Goal: Task Accomplishment & Management: Manage account settings

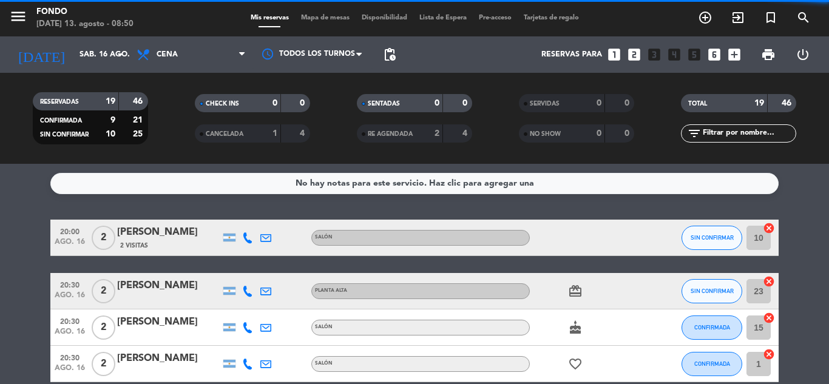
scroll to position [524, 0]
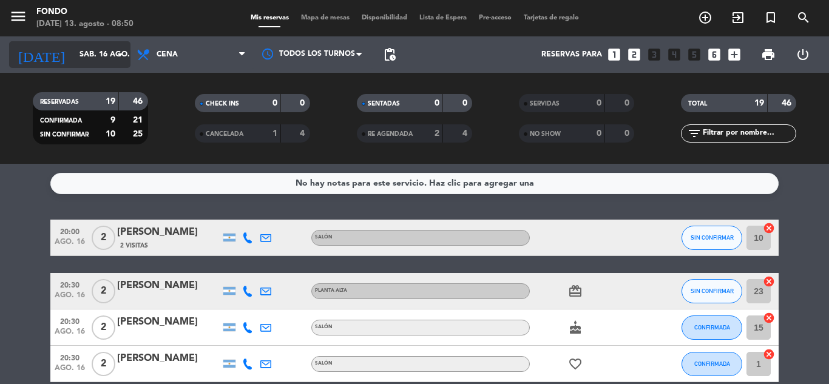
click at [73, 49] on input "sáb. 16 ago." at bounding box center [124, 54] width 103 height 21
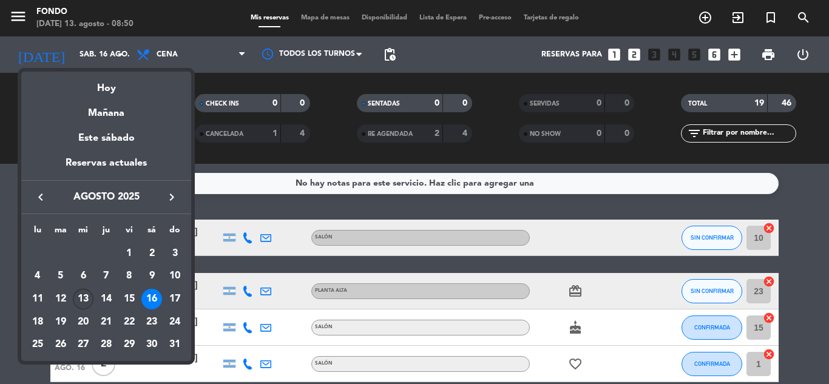
click at [82, 301] on div "13" at bounding box center [83, 299] width 21 height 21
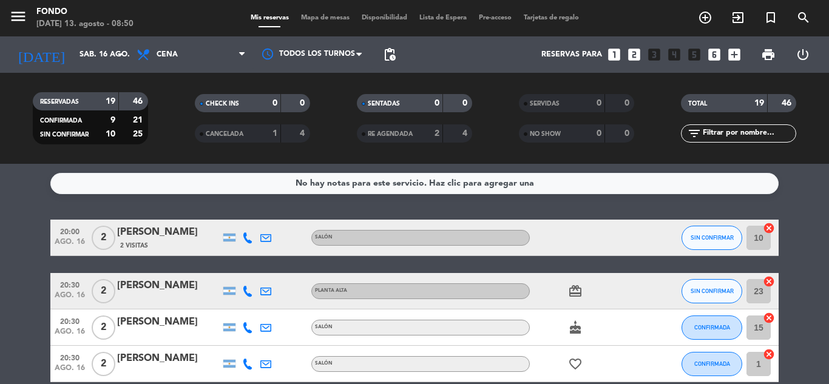
type input "mié. 13 ago."
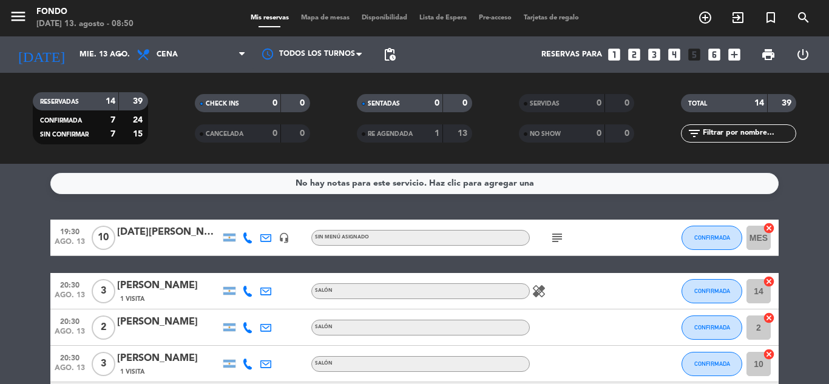
click at [184, 239] on div "[DATE][PERSON_NAME]" at bounding box center [168, 232] width 103 height 16
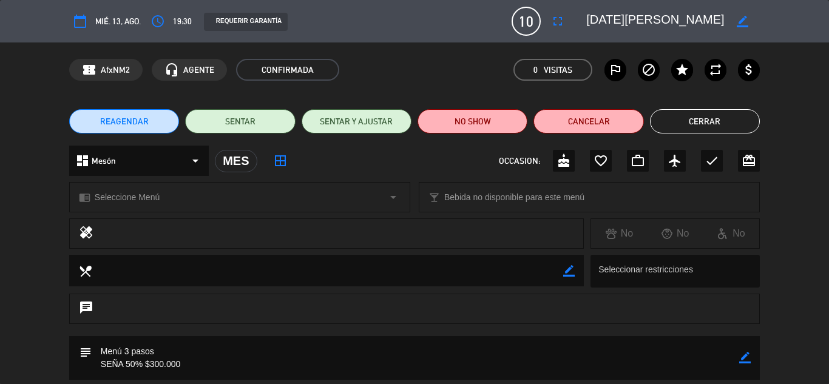
click at [807, 202] on div "chrome_reader_mode Seleccione Menú arrow_drop_down local_bar Bebida no disponib…" at bounding box center [414, 203] width 829 height 30
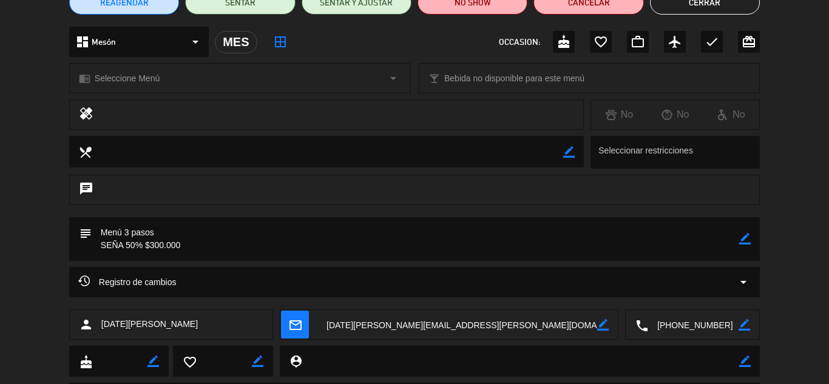
scroll to position [121, 0]
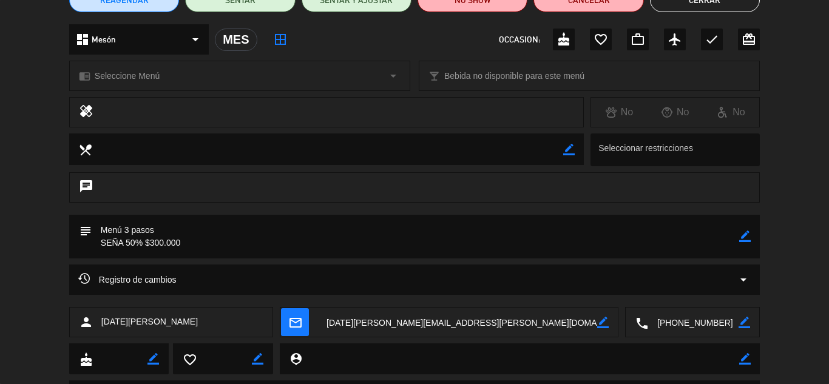
click at [747, 238] on icon "border_color" at bounding box center [745, 237] width 12 height 12
type textarea "00"
drag, startPoint x: 222, startPoint y: 242, endPoint x: 83, endPoint y: 240, distance: 139.5
click at [83, 240] on div "subject" at bounding box center [414, 237] width 690 height 44
paste textarea "Su selección de menú es: Entrada: alcauciles Principal: surubí Postre: no quier…"
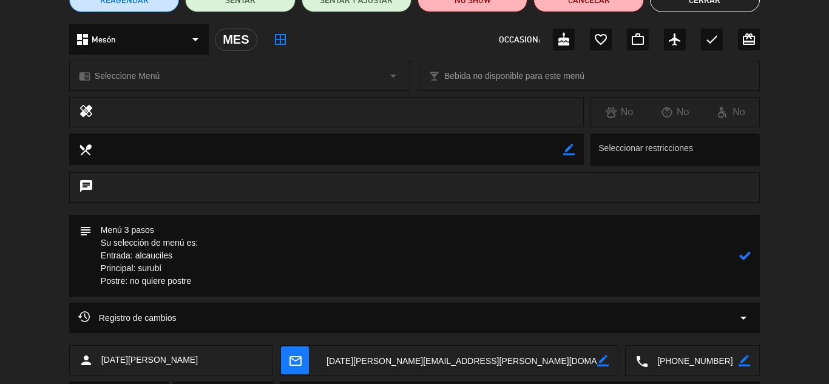
click at [103, 244] on textarea at bounding box center [415, 256] width 647 height 82
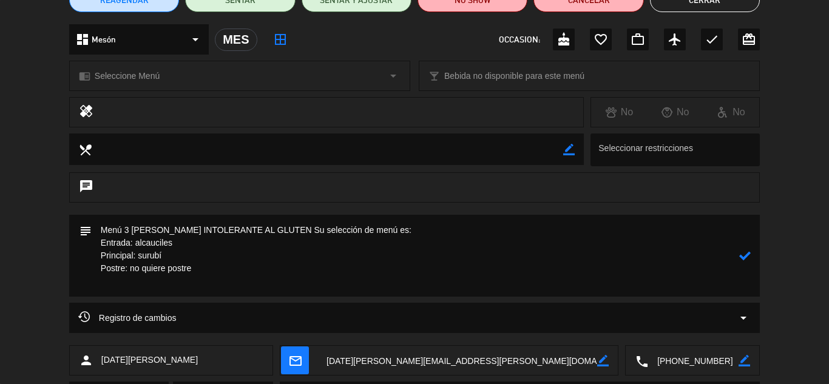
drag, startPoint x: 240, startPoint y: 242, endPoint x: 134, endPoint y: 261, distance: 107.3
click at [134, 261] on textarea at bounding box center [415, 256] width 647 height 82
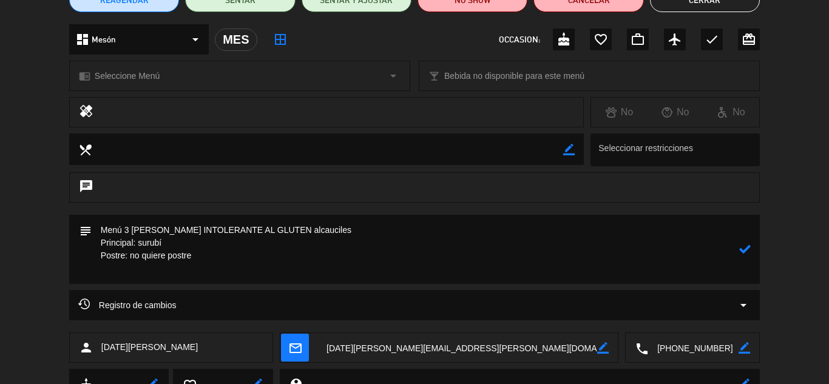
drag, startPoint x: 138, startPoint y: 255, endPoint x: 67, endPoint y: 255, distance: 71.0
click at [67, 255] on div "subject" at bounding box center [414, 252] width 829 height 75
drag, startPoint x: 130, startPoint y: 271, endPoint x: 69, endPoint y: 272, distance: 61.3
click at [69, 272] on div "subject" at bounding box center [414, 249] width 690 height 69
click at [238, 241] on textarea at bounding box center [415, 249] width 647 height 69
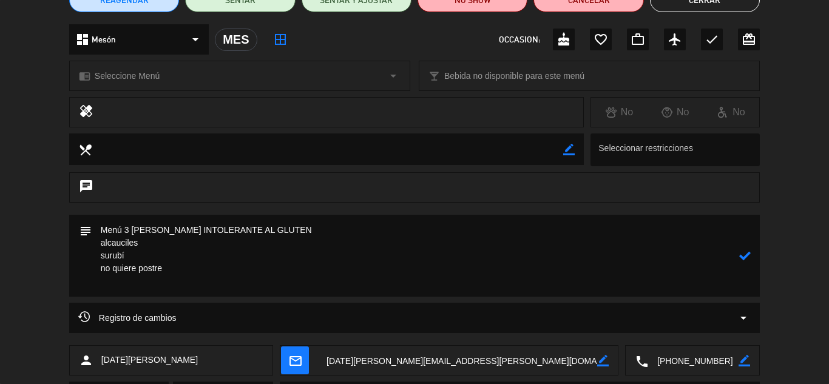
click at [235, 286] on textarea at bounding box center [415, 256] width 647 height 82
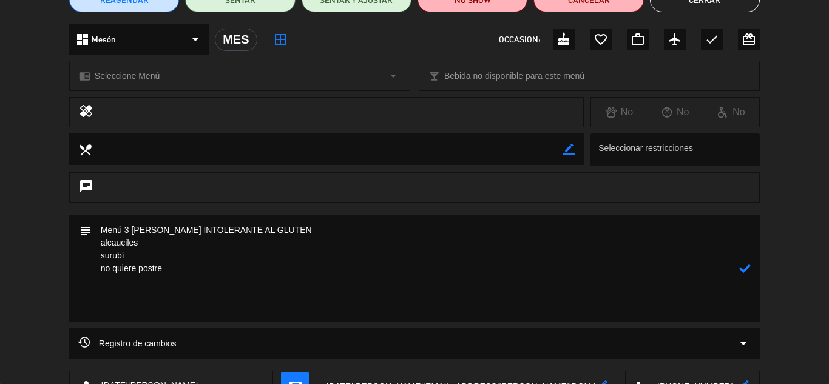
paste textarea "Tengo una persona alérgica al pistacho y mango"
click at [178, 233] on textarea at bounding box center [415, 268] width 647 height 107
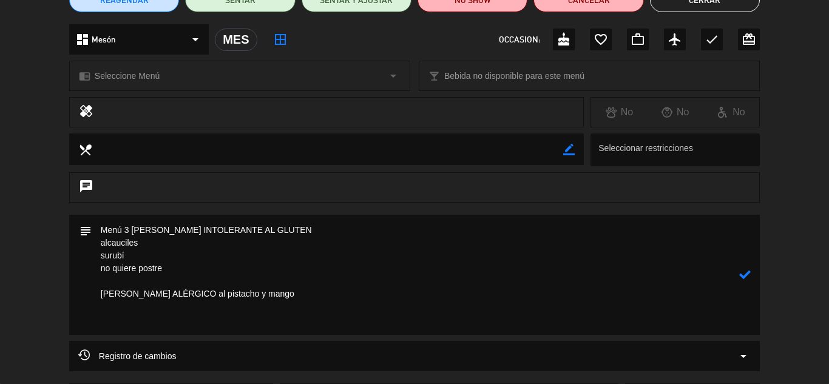
paste textarea "Entrada: 3 alcauciles 4 carpaccios 3 croquetas Principales: 1 [PERSON_NAME] 4 S…"
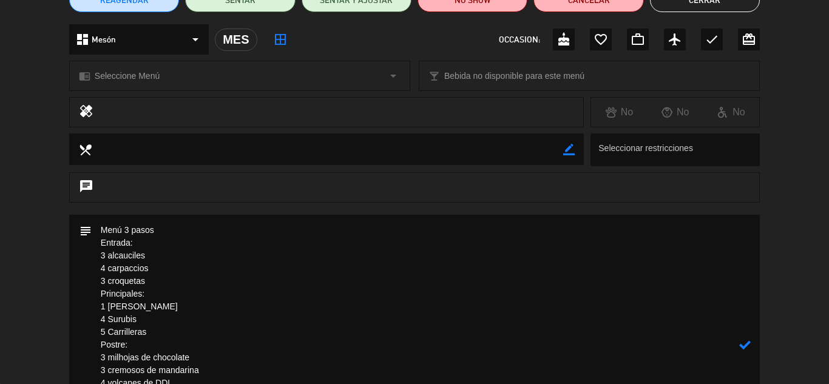
scroll to position [125, 0]
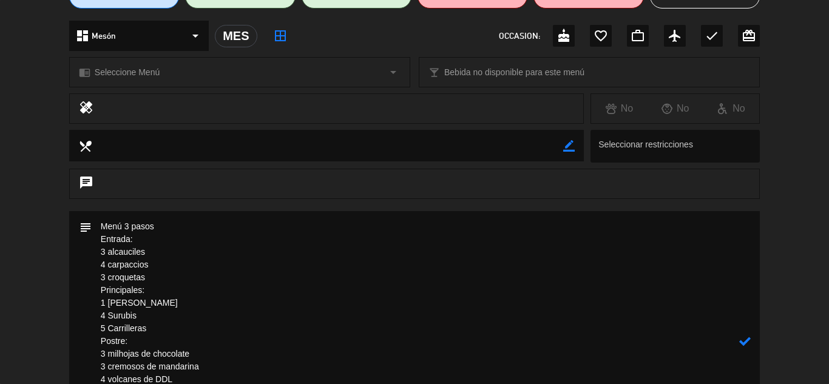
click at [99, 249] on textarea at bounding box center [415, 341] width 647 height 260
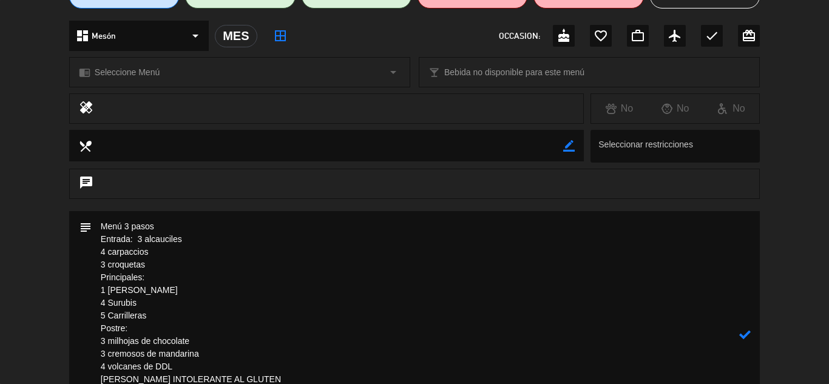
click at [98, 250] on textarea at bounding box center [415, 335] width 647 height 248
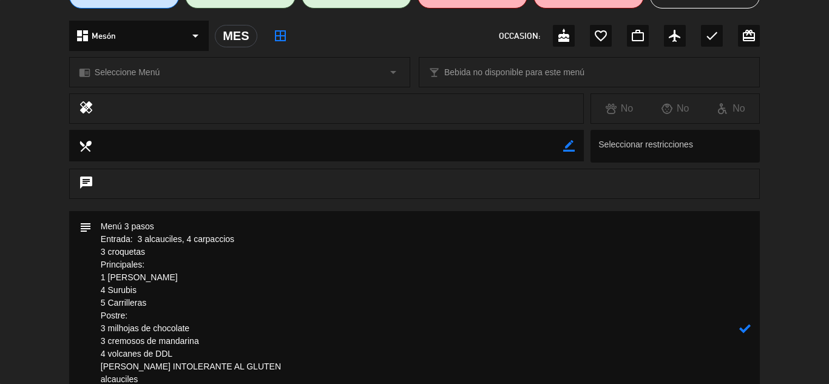
click at [98, 250] on textarea at bounding box center [415, 328] width 647 height 235
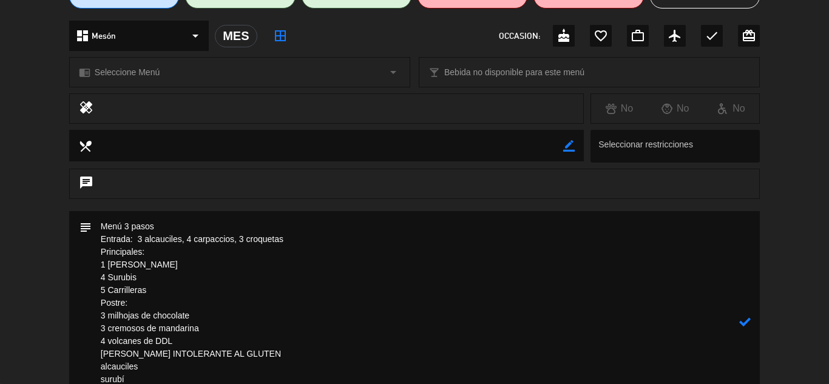
click at [101, 264] on textarea at bounding box center [415, 322] width 647 height 222
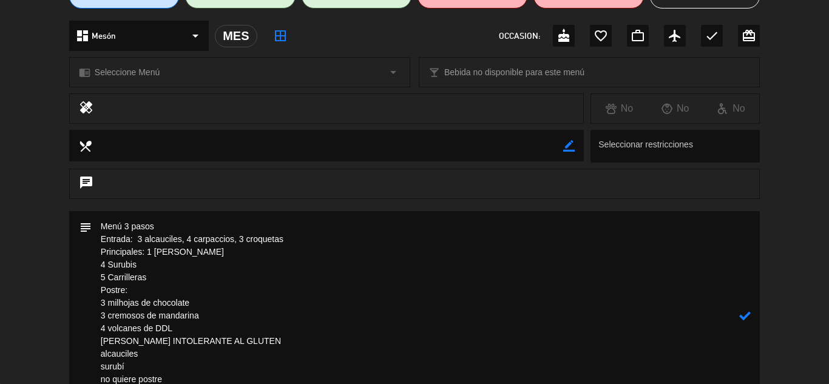
click at [97, 263] on textarea at bounding box center [415, 315] width 647 height 209
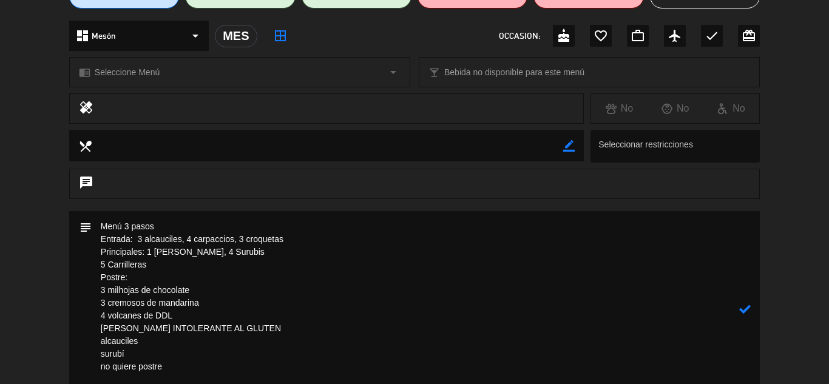
click at [97, 263] on textarea at bounding box center [415, 309] width 647 height 197
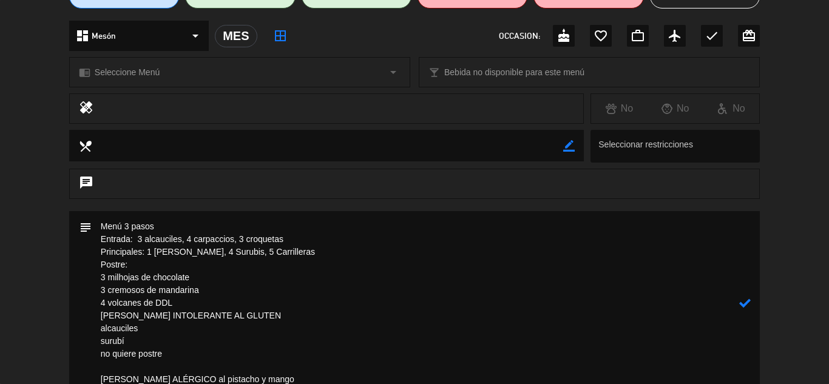
click at [99, 289] on textarea at bounding box center [415, 303] width 647 height 184
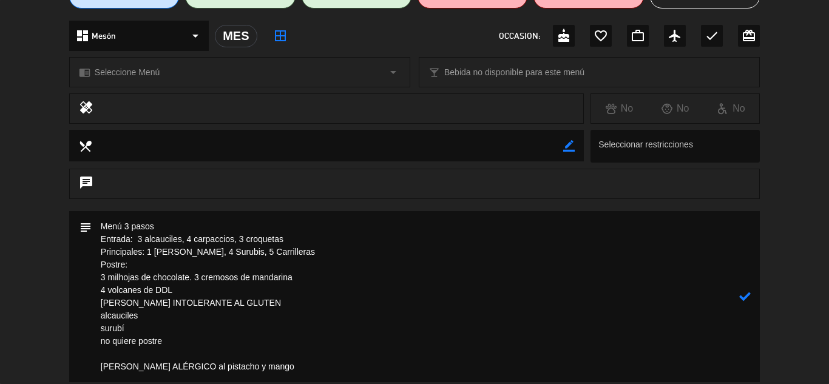
click at [99, 289] on textarea at bounding box center [415, 296] width 647 height 171
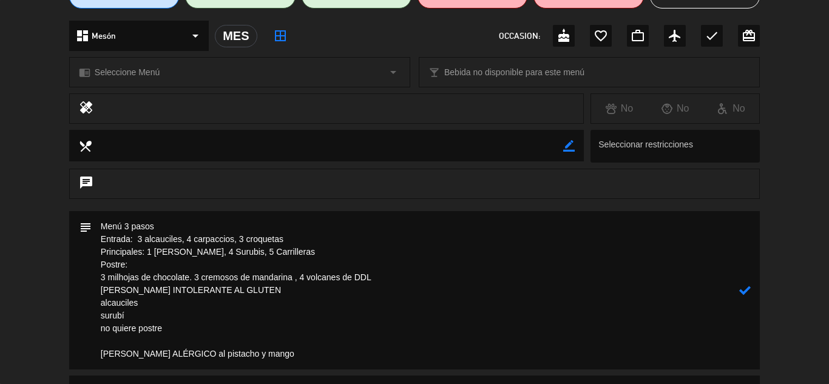
click at [100, 288] on textarea at bounding box center [415, 290] width 647 height 158
click at [141, 237] on textarea at bounding box center [415, 290] width 647 height 158
click at [207, 254] on textarea at bounding box center [415, 290] width 647 height 158
click at [238, 315] on textarea at bounding box center [415, 290] width 647 height 158
click at [145, 234] on textarea at bounding box center [415, 290] width 647 height 158
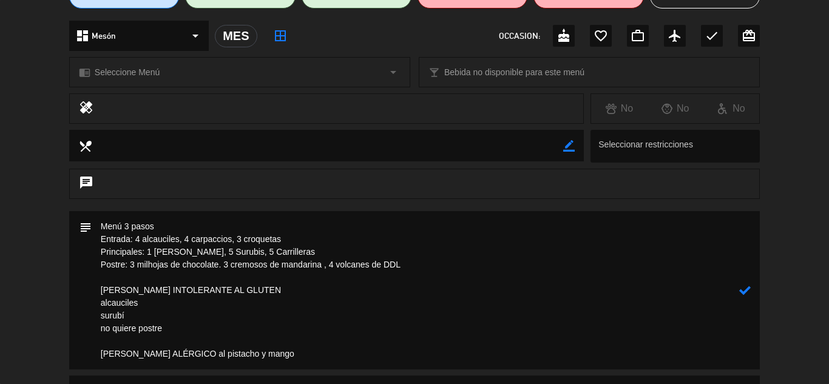
type textarea "Menú 3 pasos Entrada: 4 alcauciles, 4 carpaccios, 3 croquetas Principales: 1 [P…"
click at [745, 291] on icon at bounding box center [745, 291] width 12 height 12
click at [790, 84] on div "chrome_reader_mode Seleccione Menú arrow_drop_down local_bar Bebida no disponib…" at bounding box center [414, 78] width 829 height 30
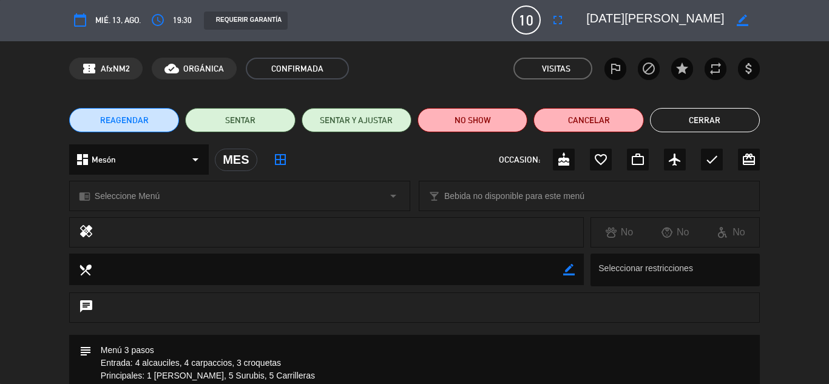
scroll to position [0, 0]
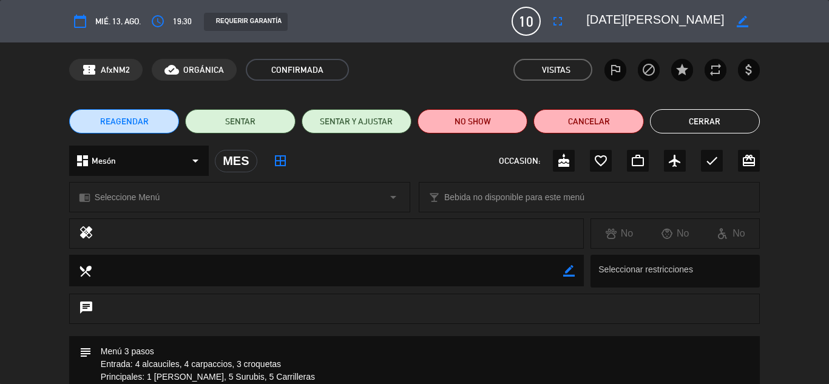
click at [723, 122] on button "Cerrar" at bounding box center [705, 121] width 110 height 24
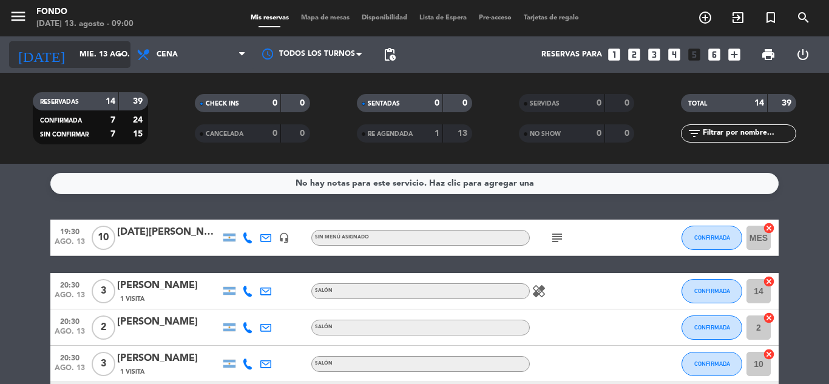
click at [73, 65] on input "mié. 13 ago." at bounding box center [124, 54] width 103 height 21
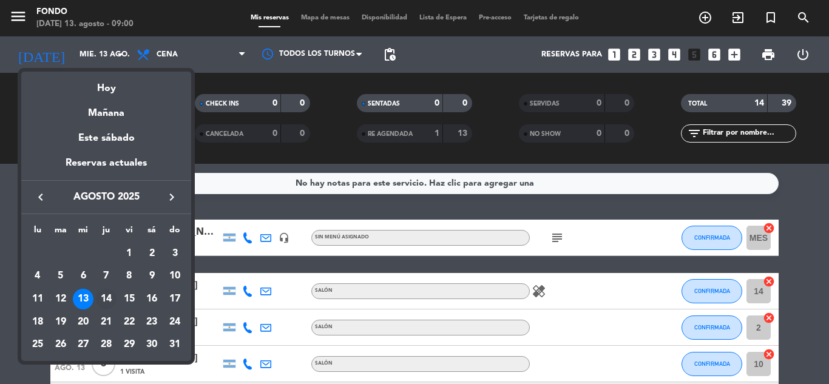
click at [103, 300] on div "14" at bounding box center [106, 299] width 21 height 21
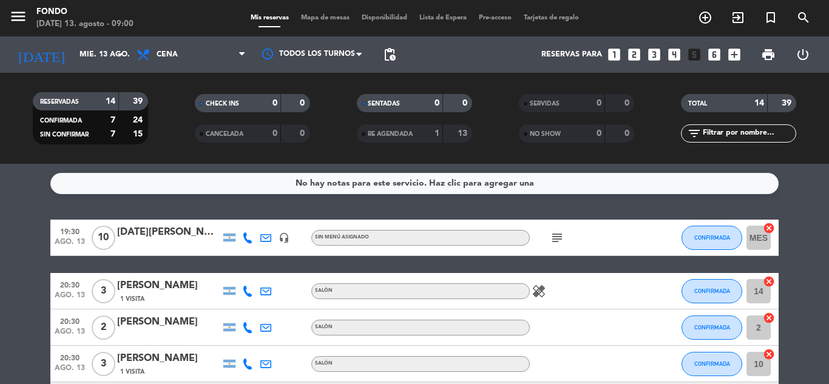
type input "jue. 14 ago."
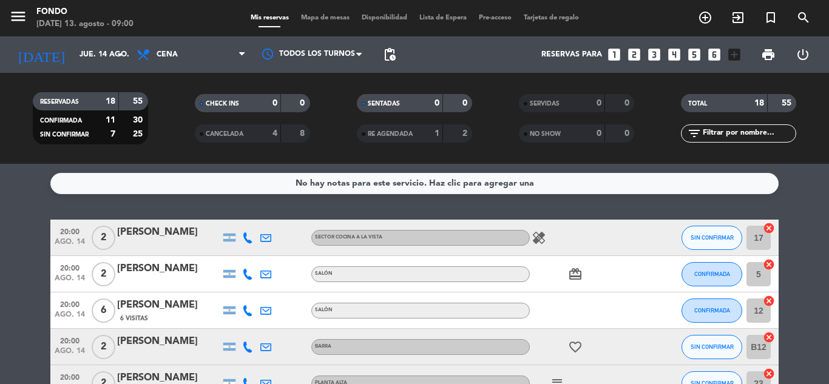
click at [543, 240] on icon "healing" at bounding box center [538, 238] width 15 height 15
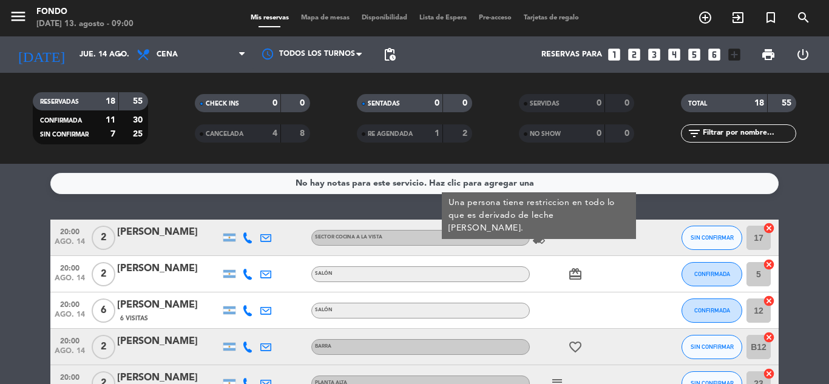
click at [818, 198] on div "No hay notas para este servicio. Haz clic para agregar una 20:00 [DATE] 2 [PERS…" at bounding box center [414, 274] width 829 height 220
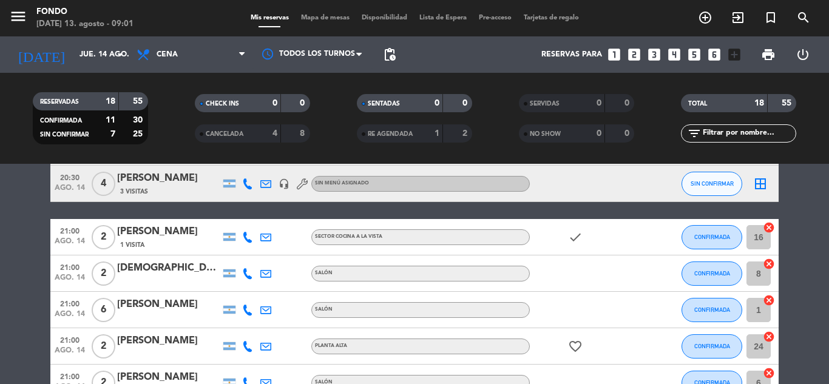
scroll to position [291, 0]
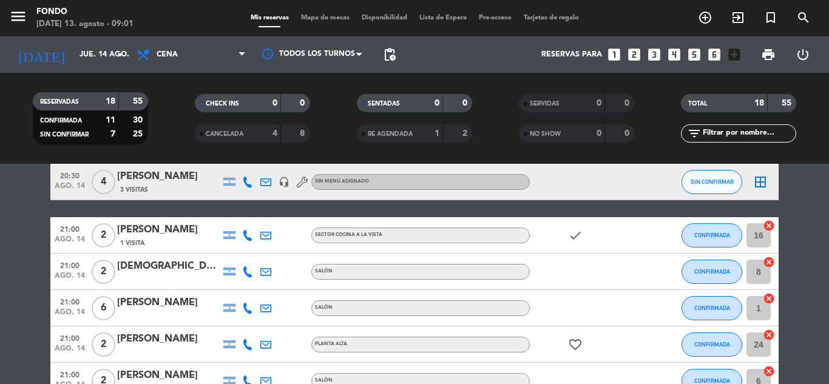
click at [762, 181] on icon "border_all" at bounding box center [760, 182] width 15 height 15
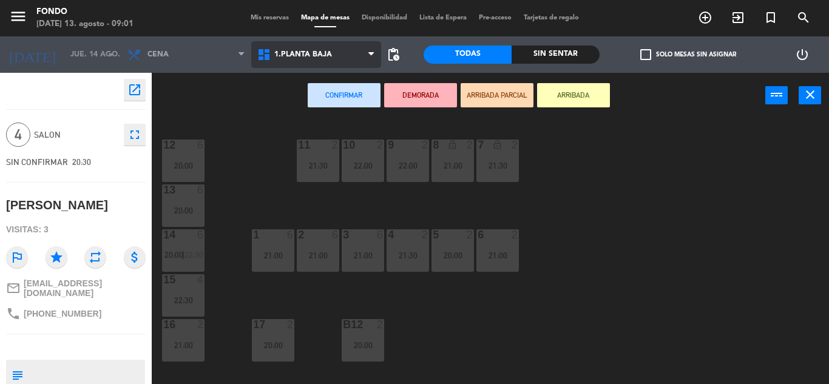
click at [319, 61] on span "1.Planta Baja" at bounding box center [316, 54] width 130 height 27
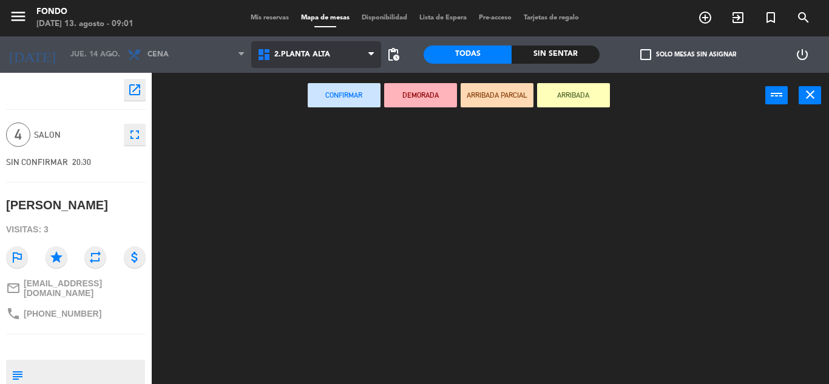
click at [322, 101] on ng-component "menu Fondo [DATE] 13. agosto - 09:01 Mis reservas Mapa de mesas Disponibilidad …" at bounding box center [414, 192] width 829 height 384
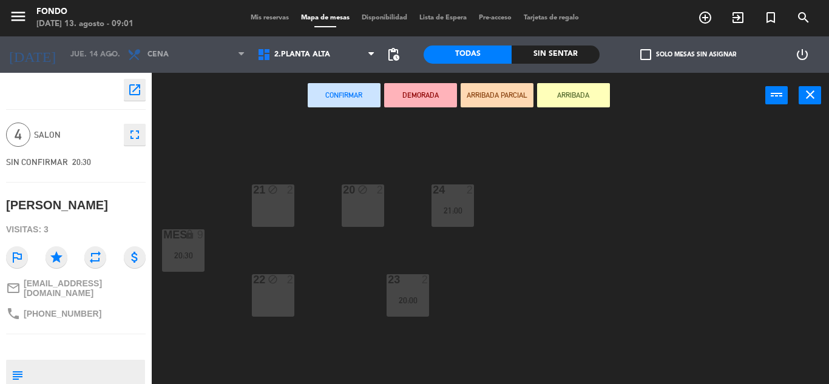
click at [286, 215] on div "21 block 2" at bounding box center [273, 205] width 42 height 42
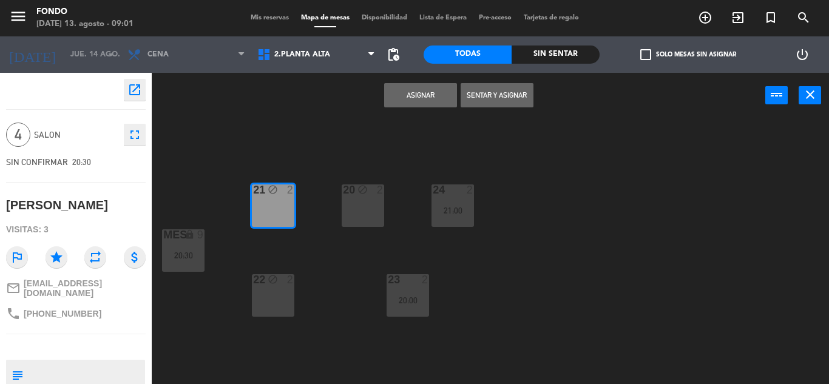
click at [359, 206] on div "20 block 2" at bounding box center [363, 205] width 42 height 42
click at [420, 97] on button "Asignar" at bounding box center [420, 95] width 73 height 24
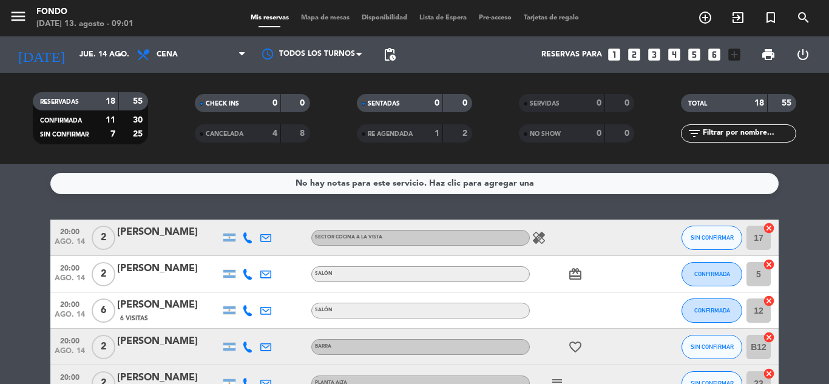
click at [799, 194] on div "No hay notas para este servicio. Haz clic para agregar una 20:00 [DATE] 2 [PERS…" at bounding box center [414, 274] width 829 height 220
